Goal: Information Seeking & Learning: Check status

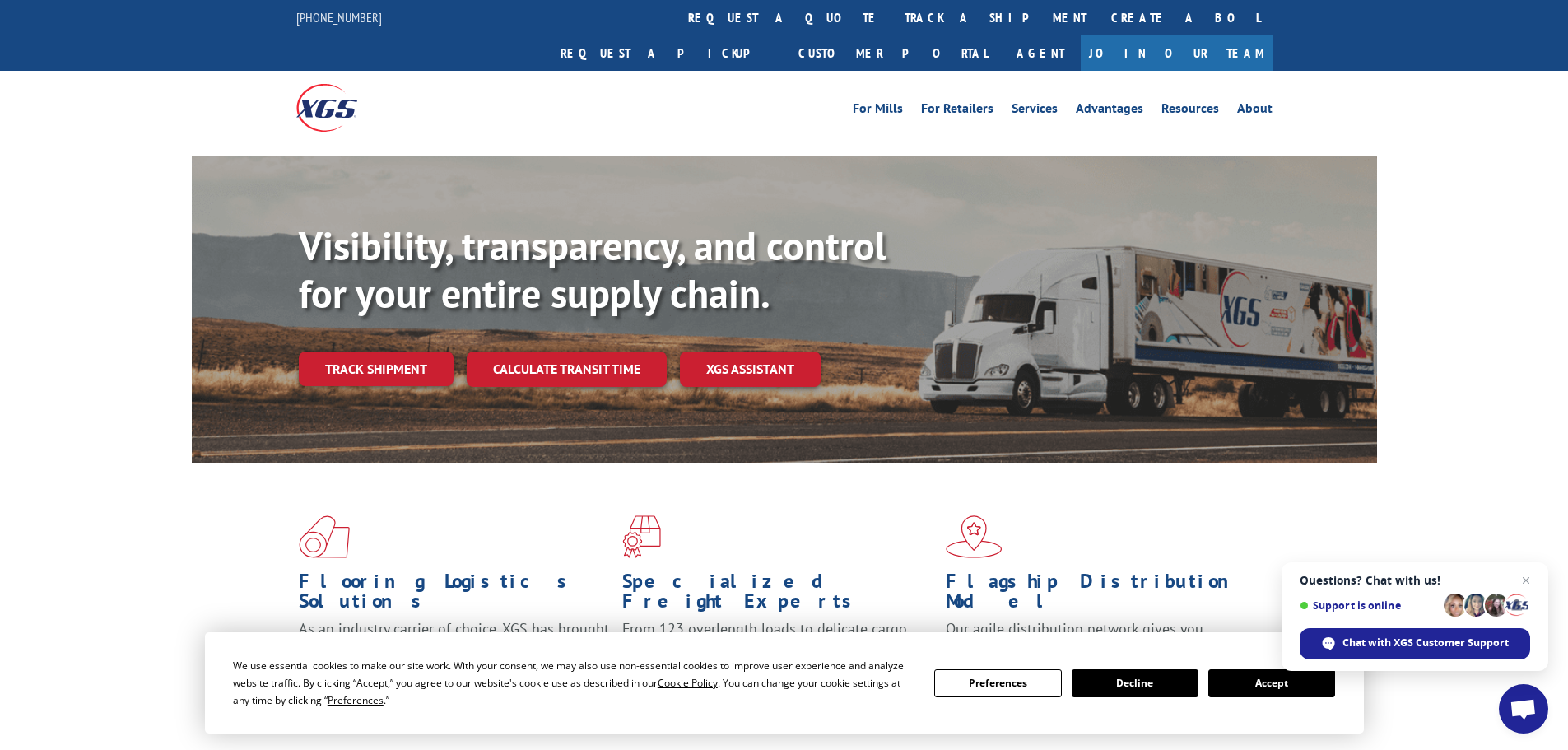
drag, startPoint x: 1317, startPoint y: 679, endPoint x: 966, endPoint y: 608, distance: 358.1
click at [1317, 681] on button "Accept" at bounding box center [1271, 683] width 127 height 28
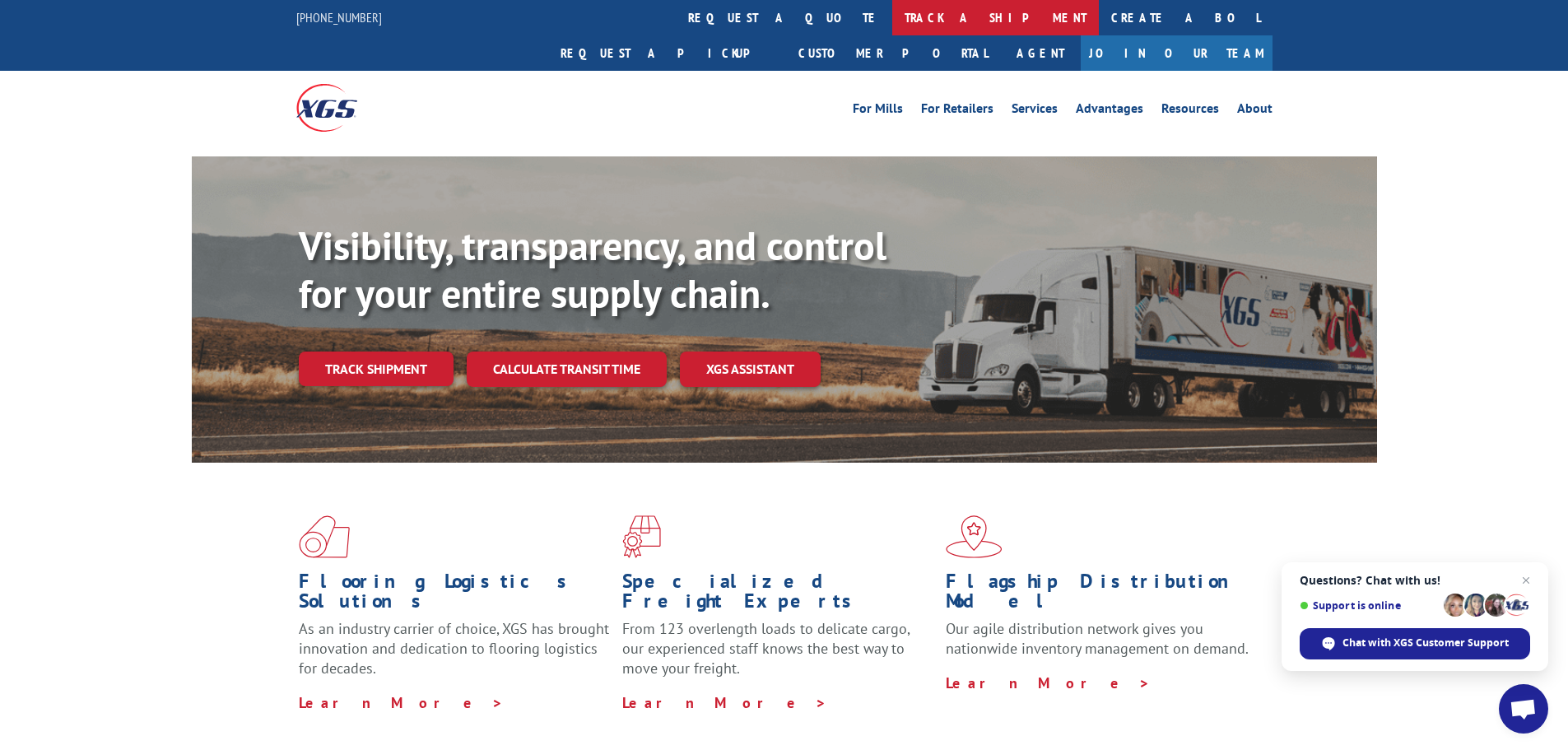
click at [892, 15] on link "track a shipment" at bounding box center [995, 17] width 206 height 36
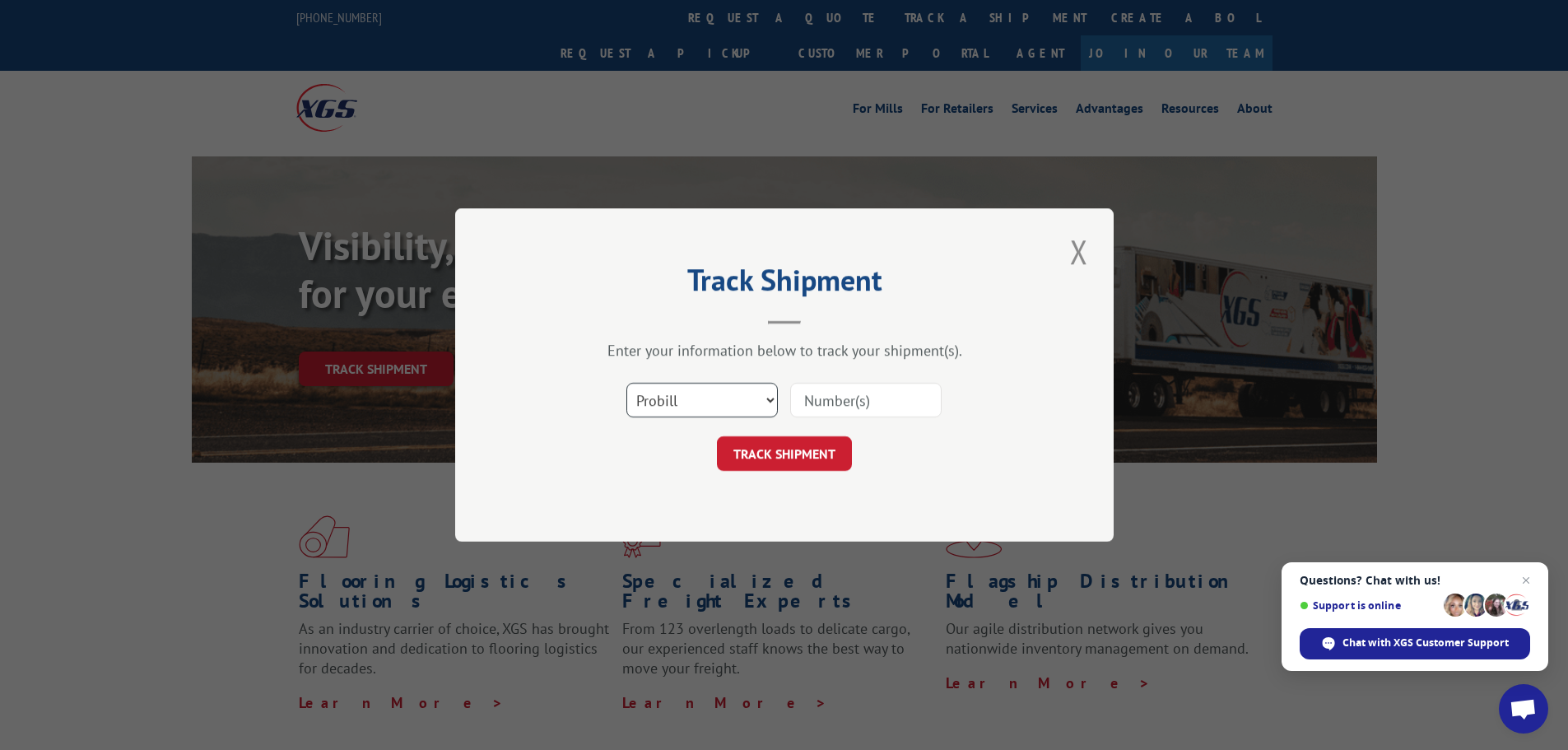
click at [703, 396] on select "Select category... Probill BOL PO" at bounding box center [702, 400] width 152 height 35
select select "bol"
click at [626, 383] on select "Select category... Probill BOL PO" at bounding box center [702, 400] width 152 height 35
drag, startPoint x: 911, startPoint y: 388, endPoint x: 893, endPoint y: 409, distance: 27.7
click at [905, 398] on input at bounding box center [866, 400] width 152 height 35
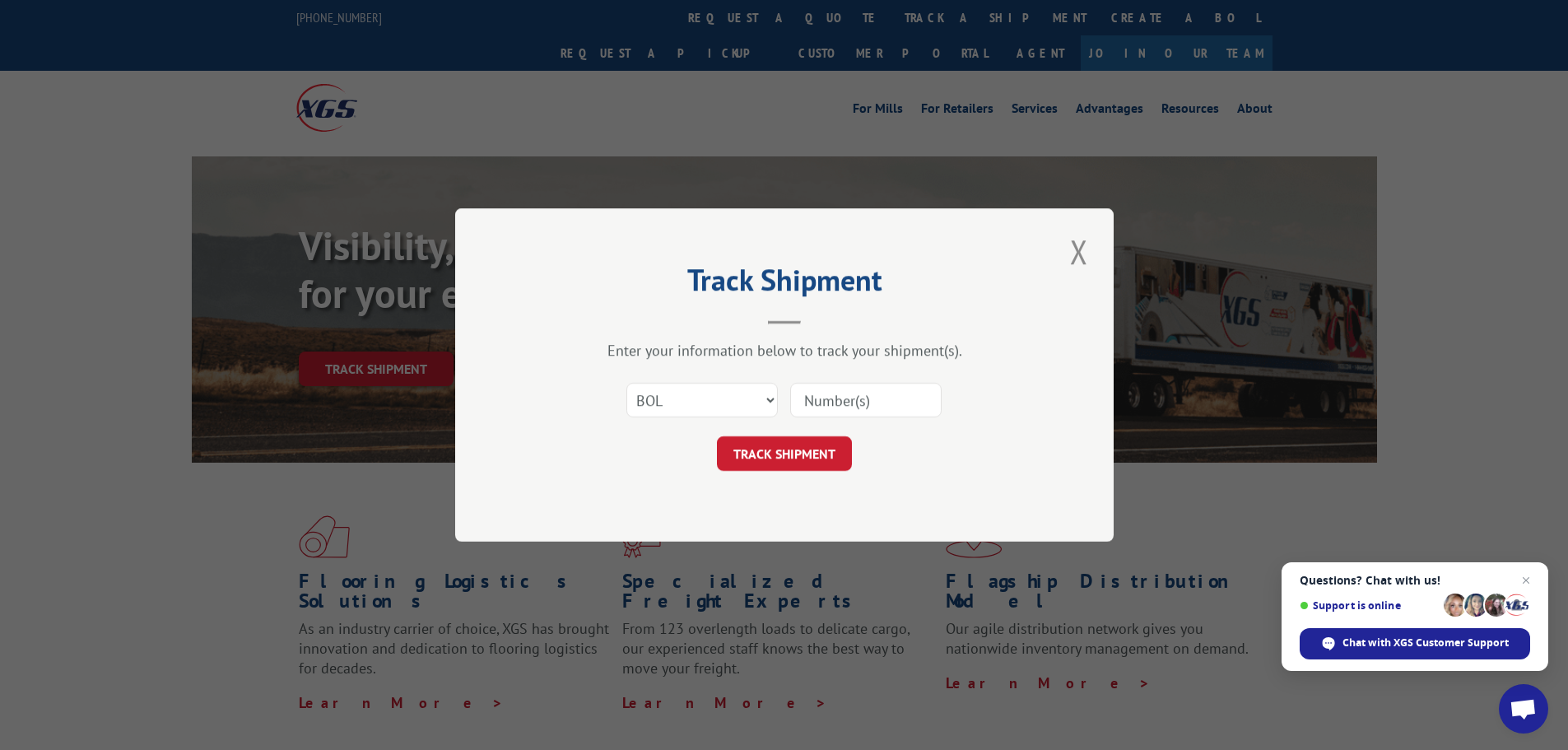
paste input "5953805"
type input "5953805"
click at [795, 445] on button "TRACK SHIPMENT" at bounding box center [784, 454] width 135 height 35
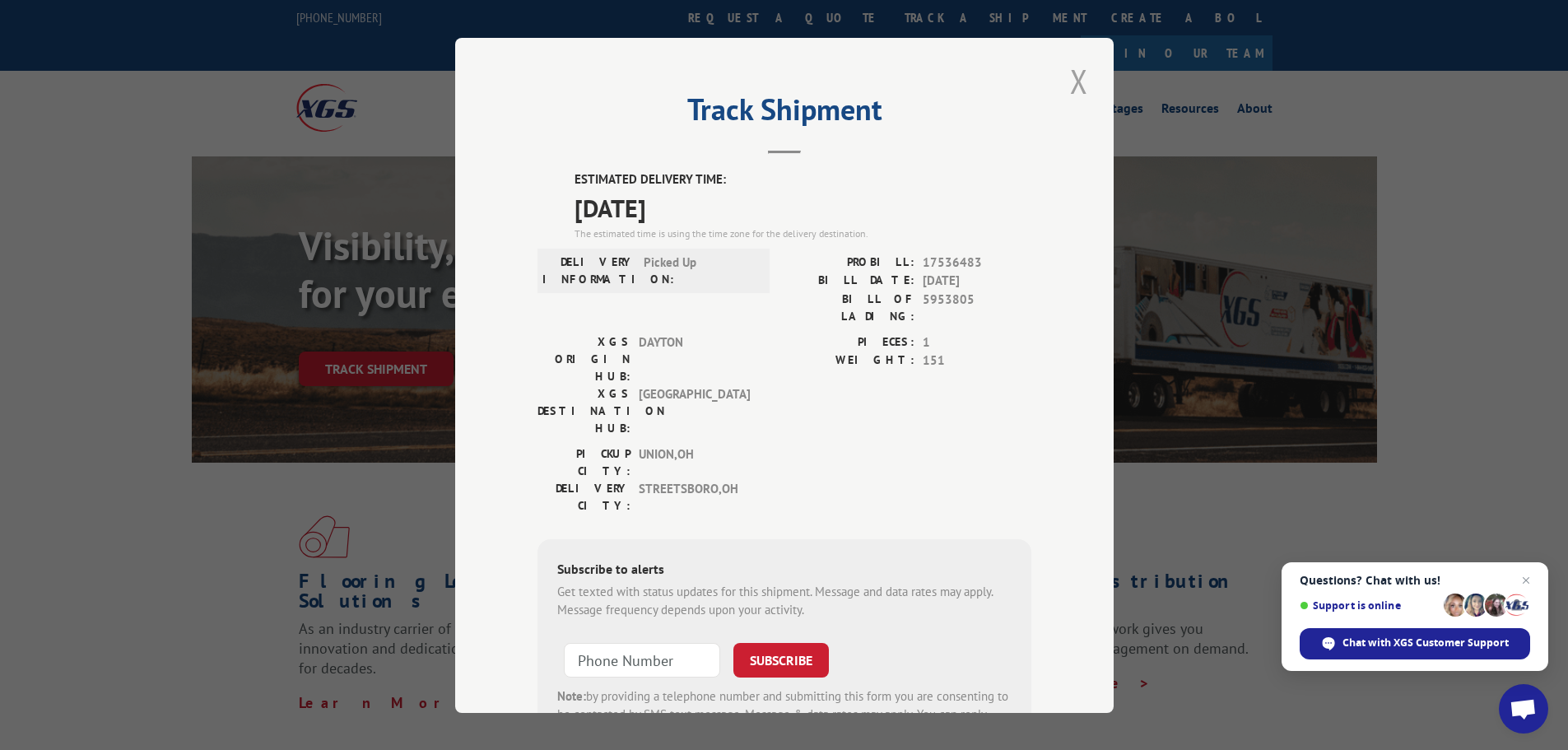
click at [1073, 83] on button "Close modal" at bounding box center [1079, 81] width 28 height 46
